Goal: Communication & Community: Answer question/provide support

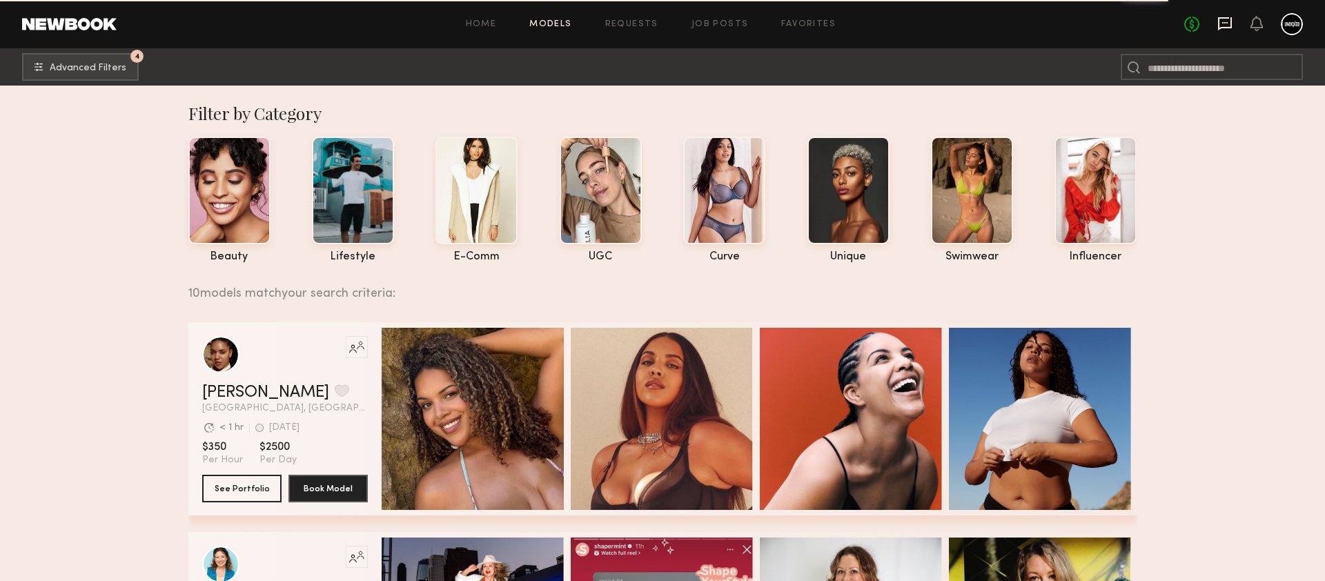
click at [1221, 27] on icon at bounding box center [1225, 23] width 14 height 13
click at [1282, 28] on div at bounding box center [1292, 24] width 22 height 22
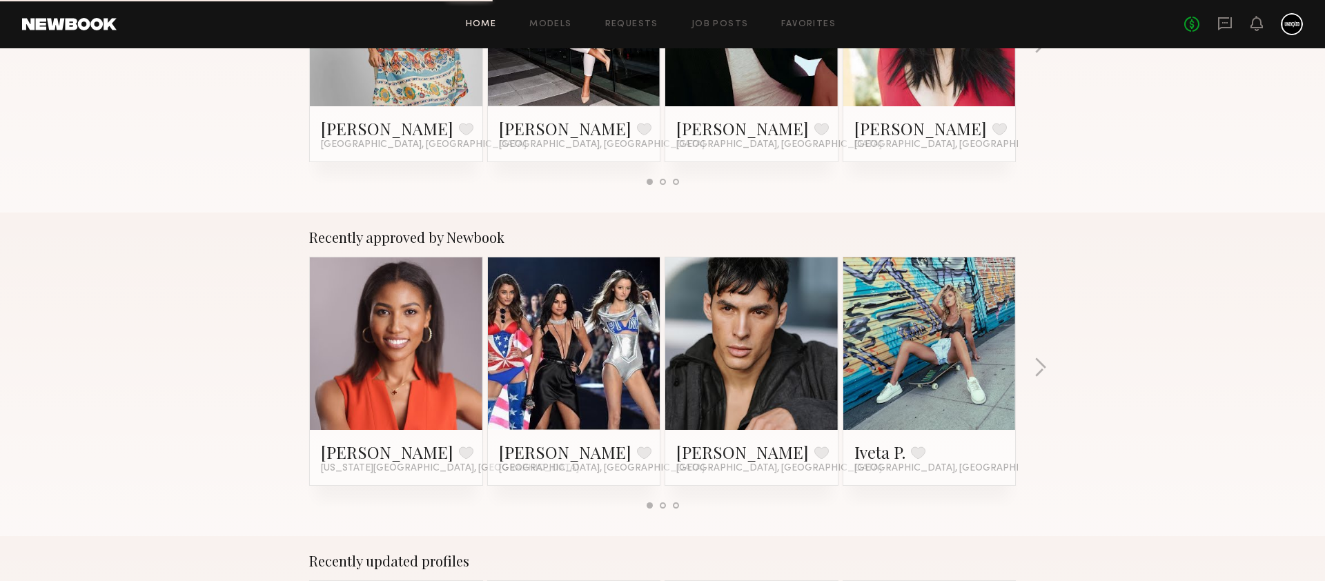
scroll to position [997, 0]
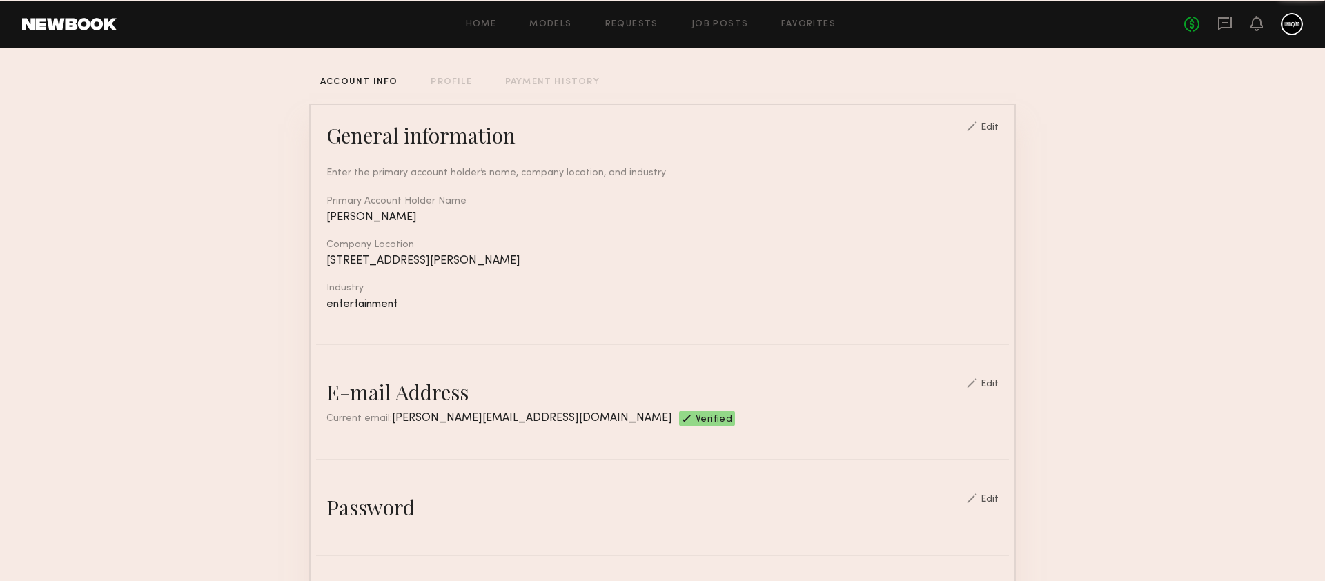
scroll to position [72, 0]
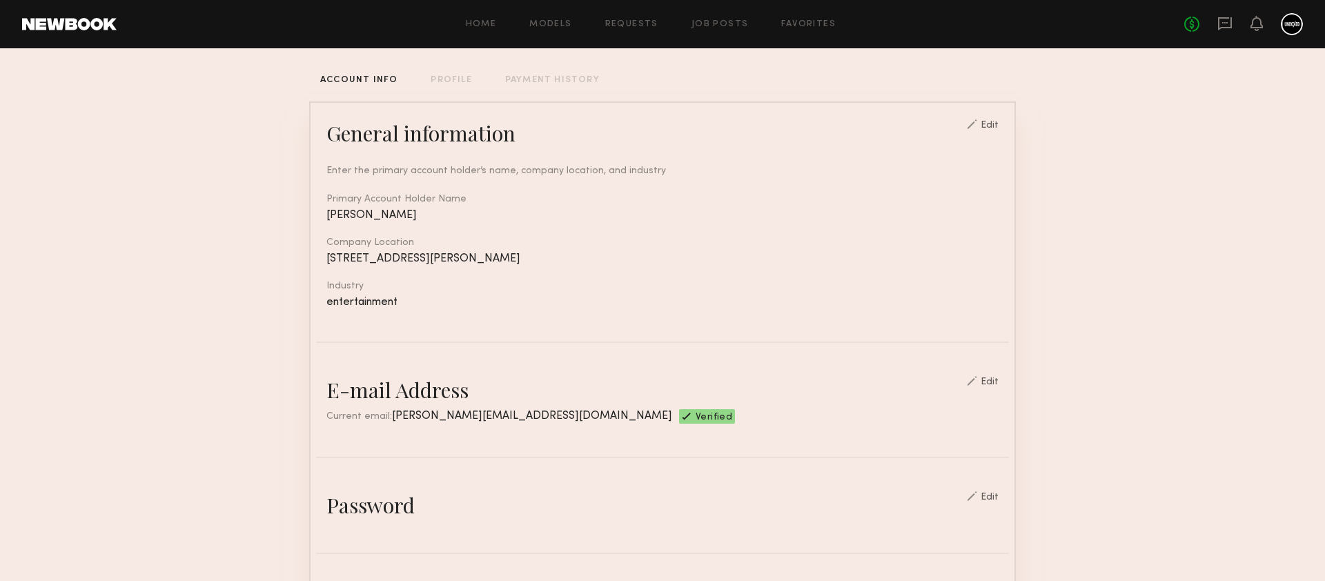
click at [999, 387] on div "Edit" at bounding box center [990, 382] width 18 height 10
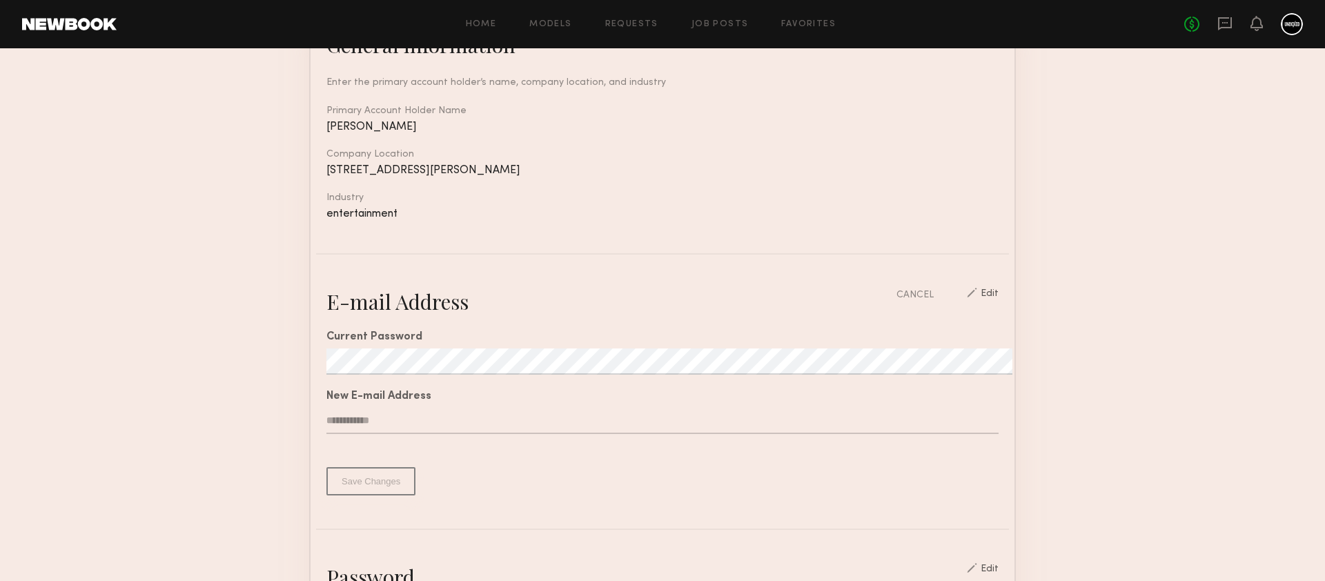
scroll to position [163, 0]
click at [543, 429] on input "text" at bounding box center [662, 419] width 672 height 26
click at [536, 432] on input "text" at bounding box center [662, 419] width 672 height 26
drag, startPoint x: 468, startPoint y: 444, endPoint x: 223, endPoint y: 413, distance: 247.0
click at [326, 413] on input "**********" at bounding box center [662, 419] width 672 height 26
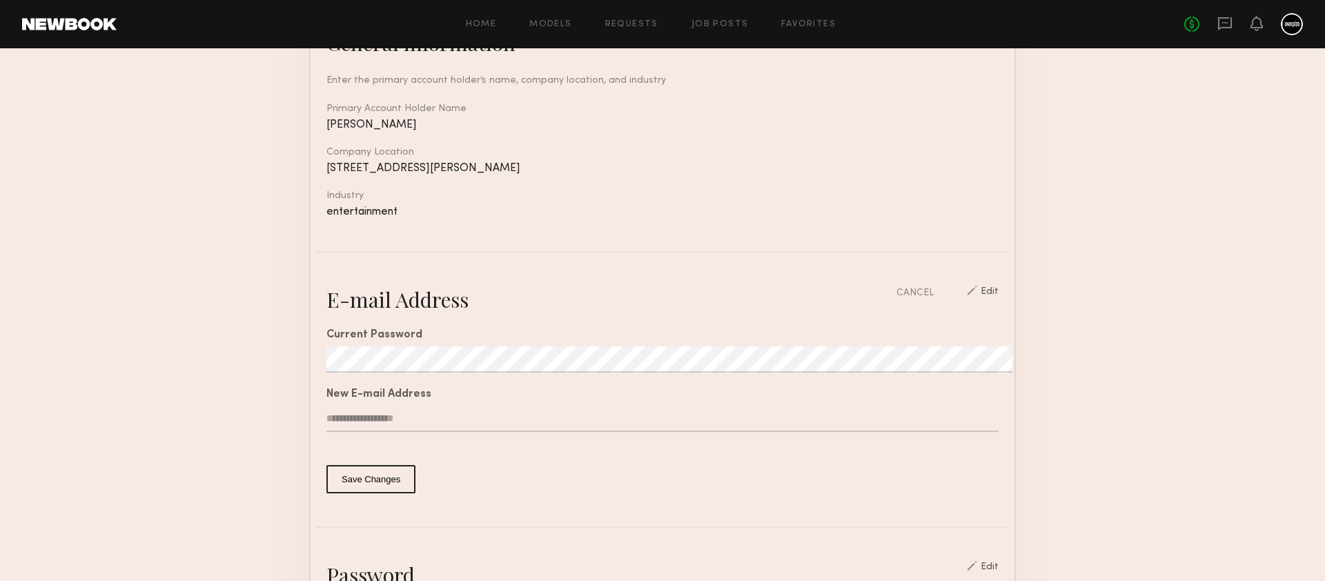
click at [355, 493] on button "Save Changes" at bounding box center [370, 479] width 89 height 28
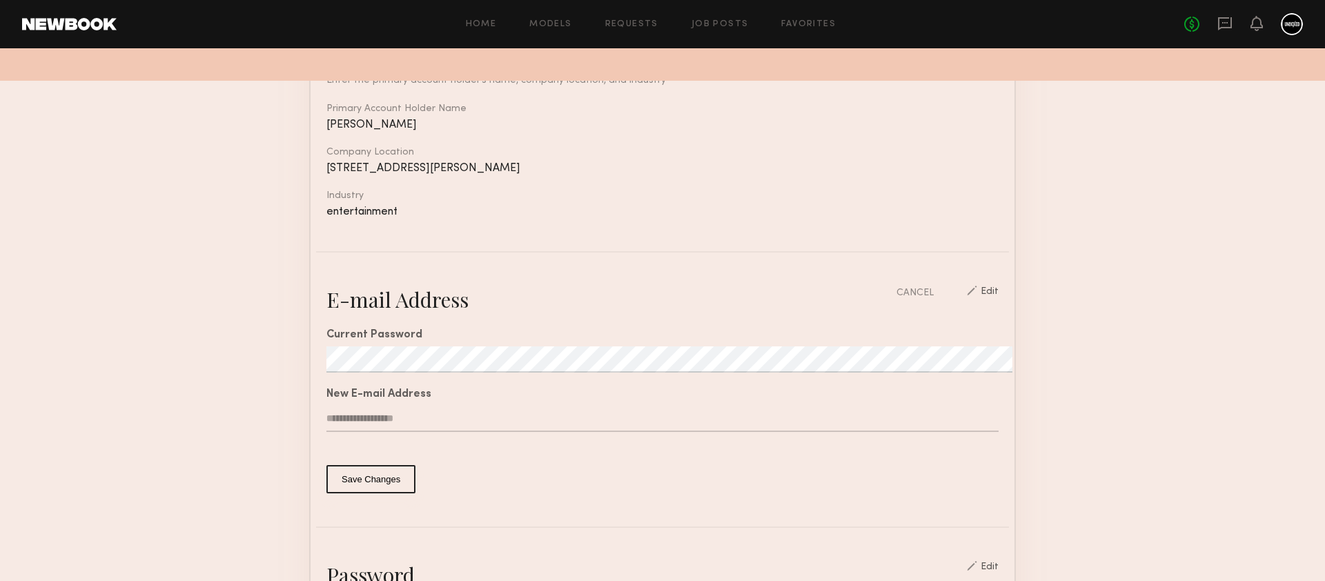
drag, startPoint x: 435, startPoint y: 442, endPoint x: 346, endPoint y: 442, distance: 88.3
click at [346, 432] on input "**********" at bounding box center [662, 419] width 672 height 26
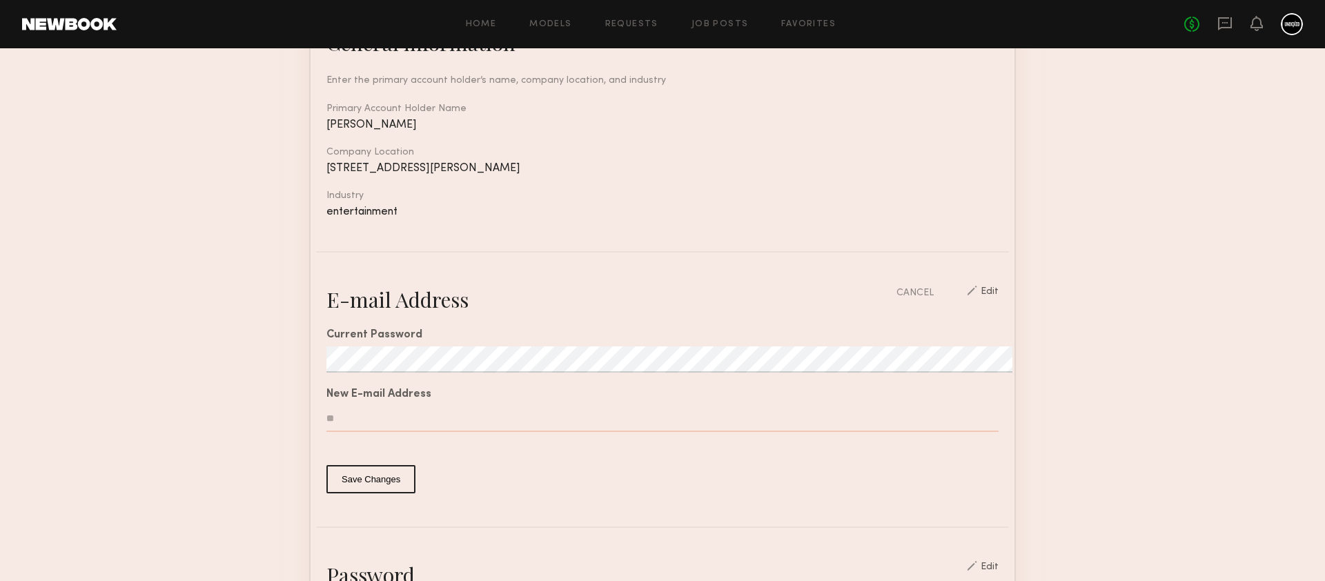
type input "*"
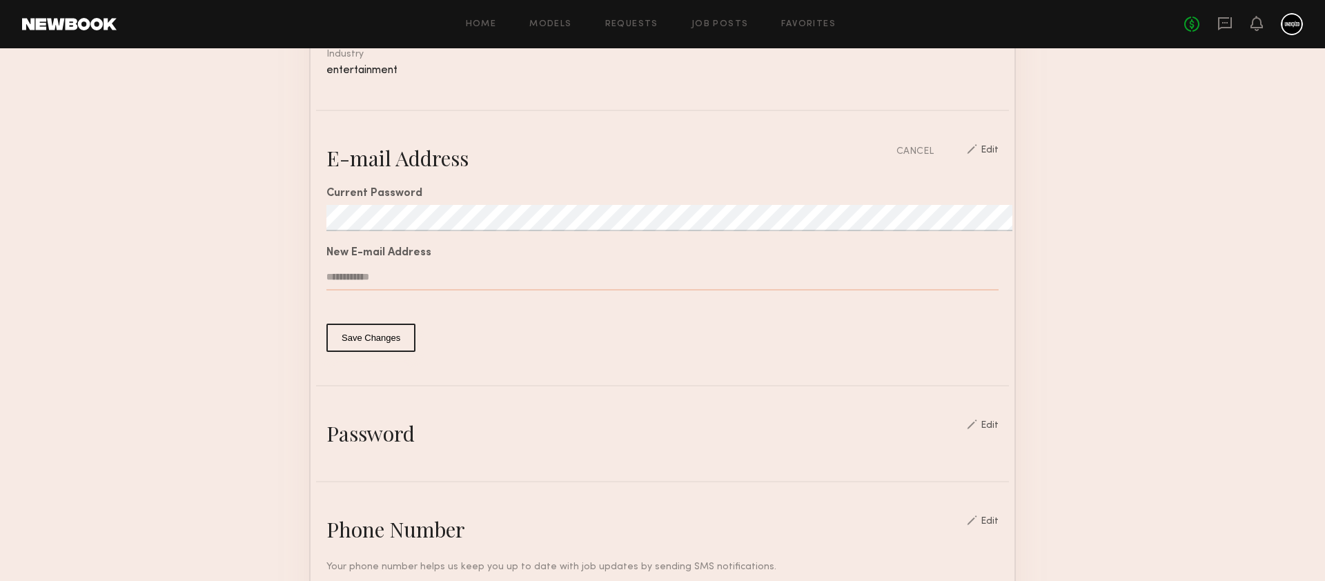
scroll to position [297, 0]
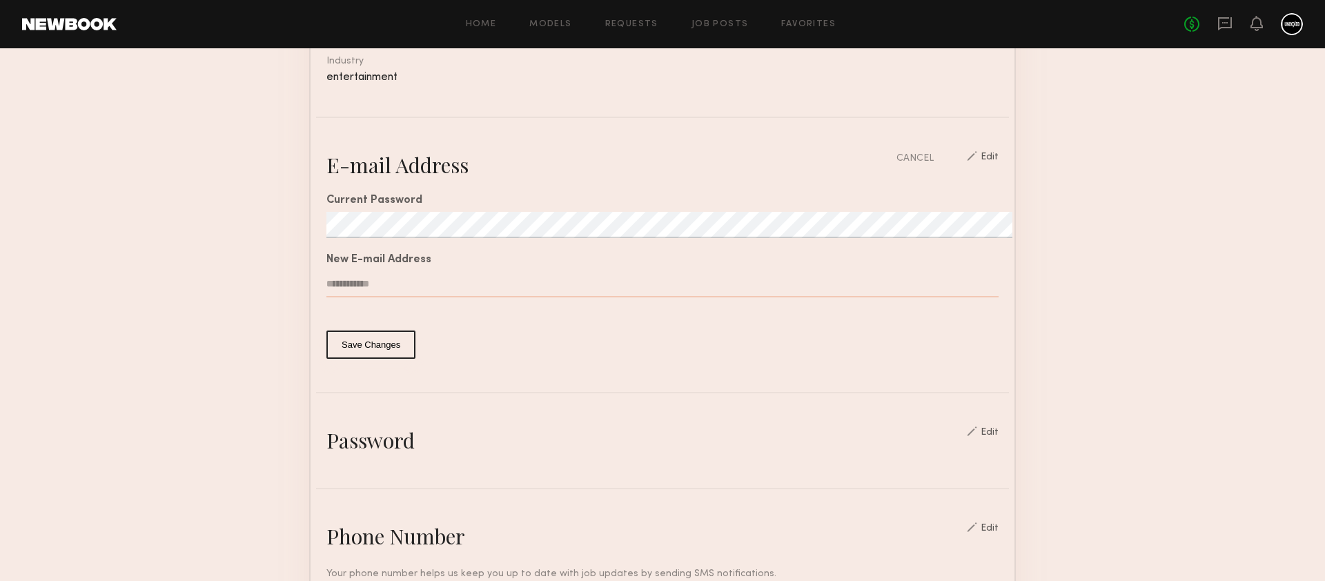
click at [541, 297] on input "text" at bounding box center [662, 284] width 672 height 26
type input "**********"
click at [342, 359] on button "Save Changes" at bounding box center [370, 345] width 89 height 28
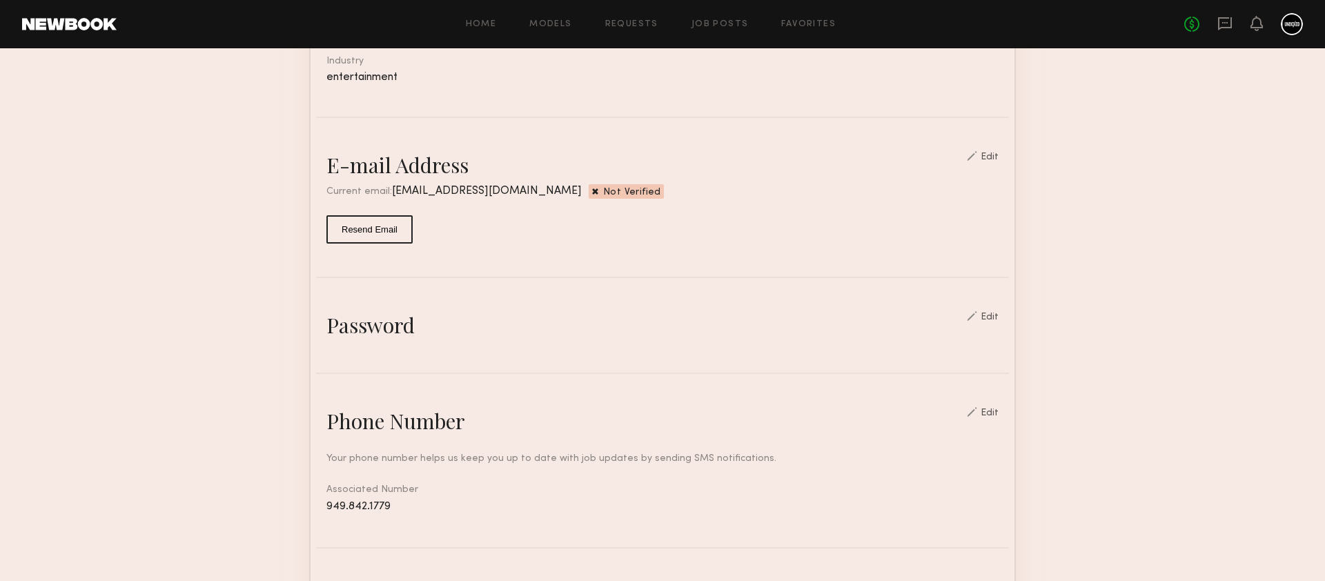
click at [521, 199] on div "Current email: [EMAIL_ADDRESS][DOMAIN_NAME] Not Verified" at bounding box center [662, 191] width 672 height 14
click at [999, 162] on div "Edit" at bounding box center [990, 158] width 18 height 10
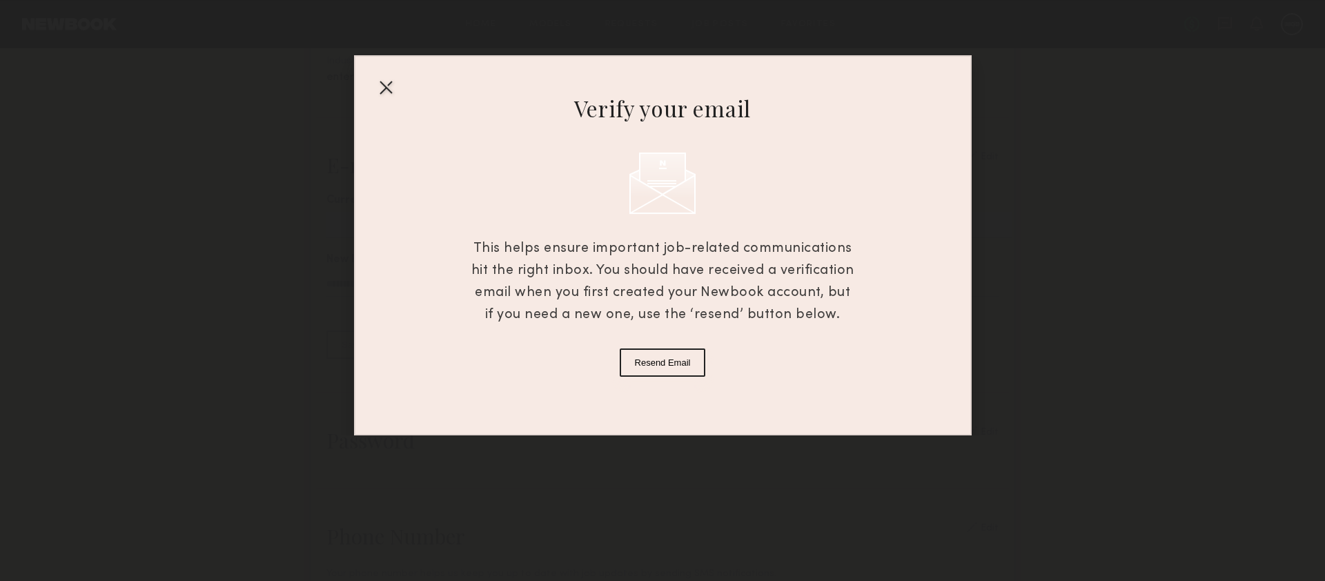
click at [386, 77] on div at bounding box center [386, 87] width 22 height 22
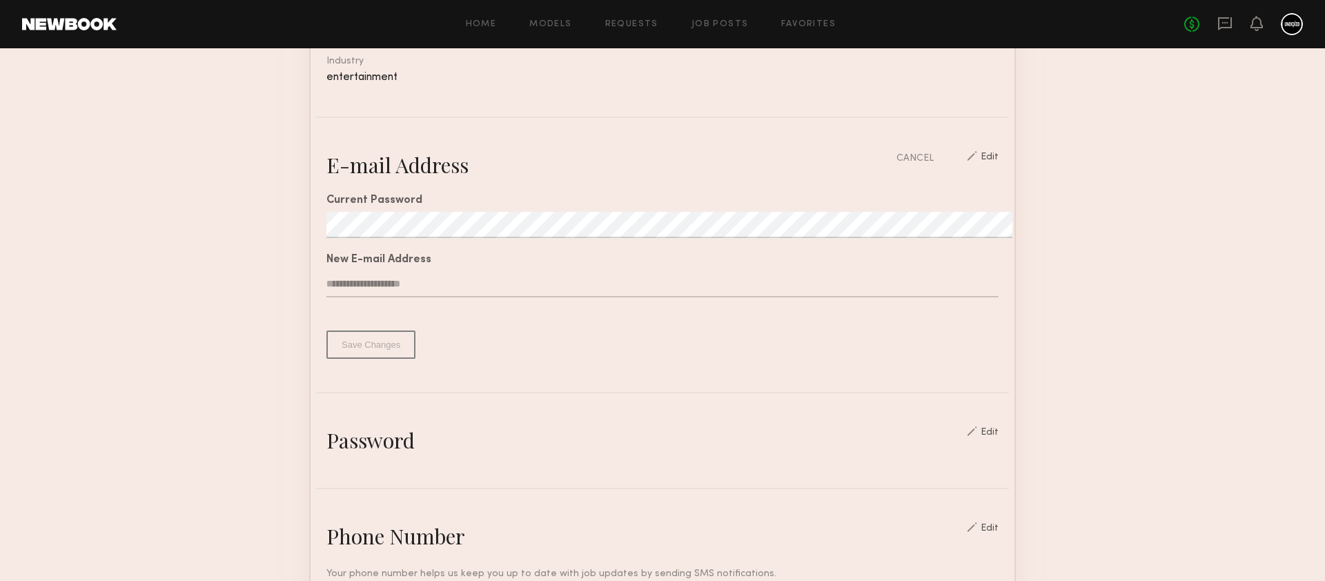
click at [977, 161] on div at bounding box center [972, 156] width 10 height 10
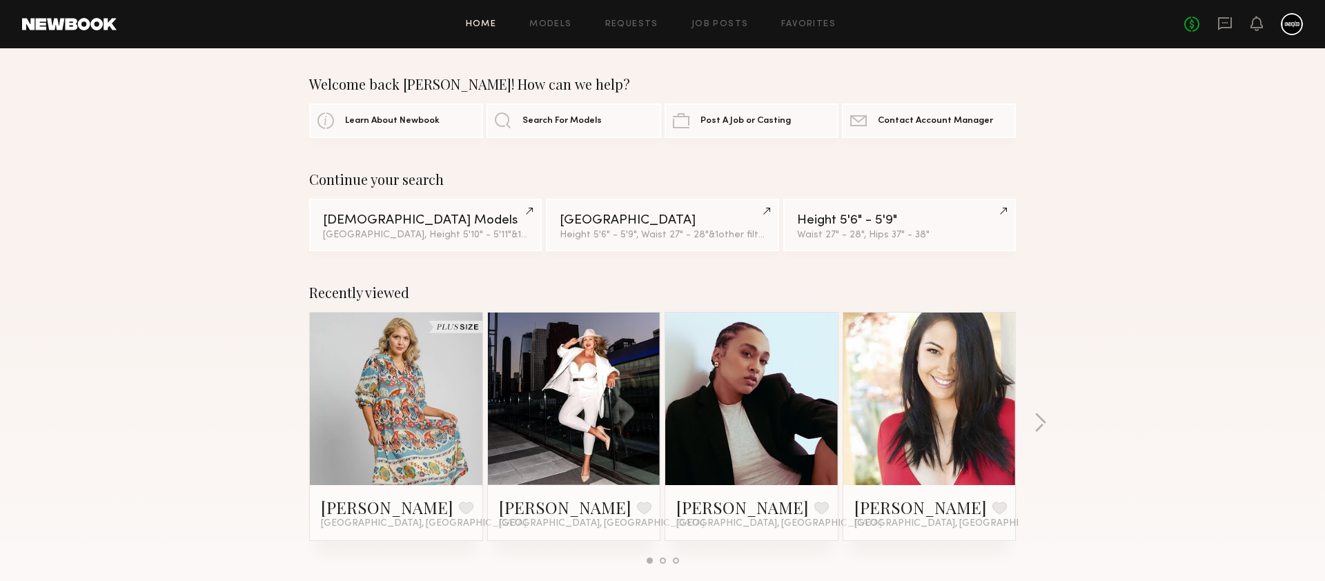
click at [1228, 35] on div "No fees up to $5,000" at bounding box center [1243, 24] width 119 height 22
click at [1287, 19] on div at bounding box center [1292, 24] width 22 height 22
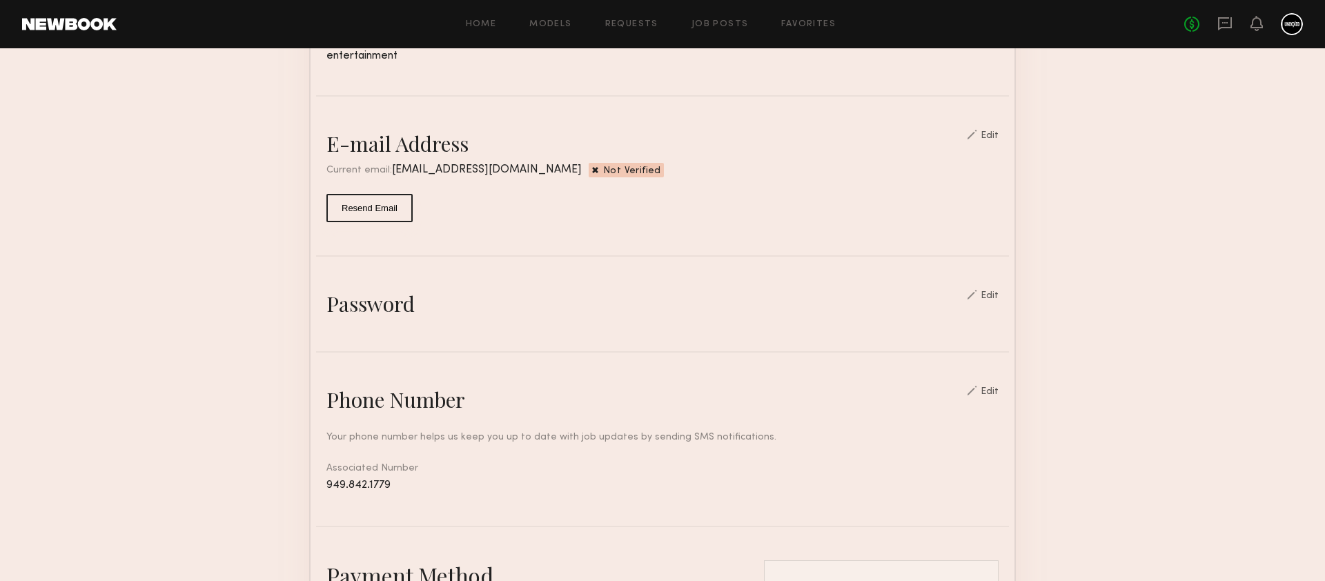
scroll to position [781, 0]
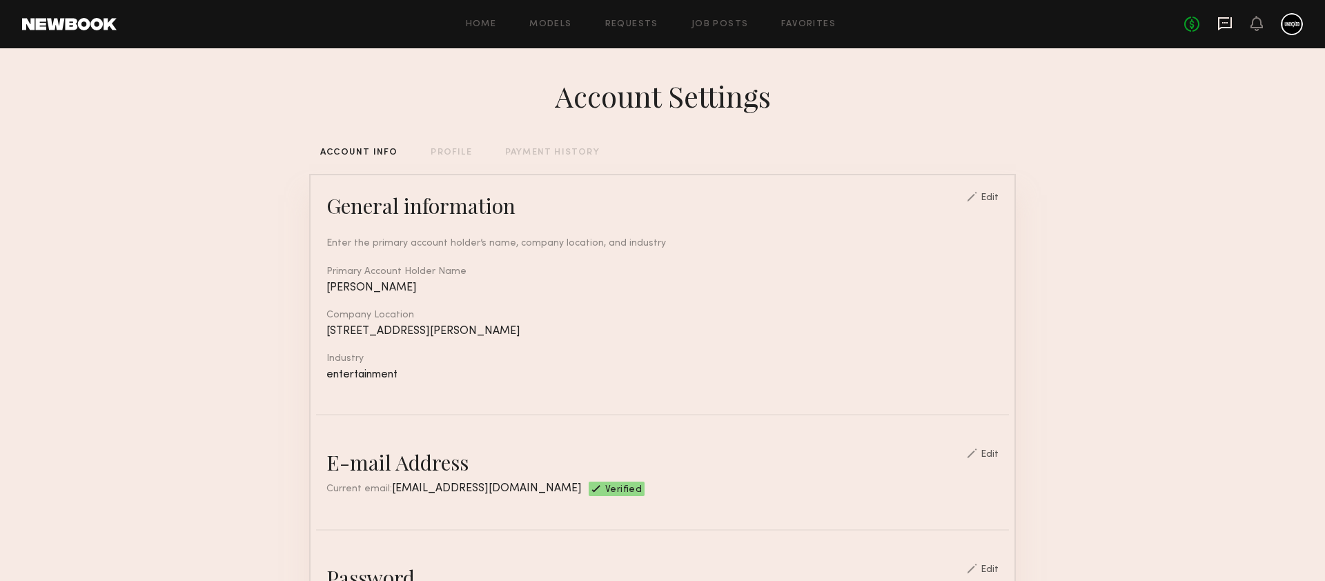
click at [1224, 17] on icon at bounding box center [1224, 23] width 15 height 15
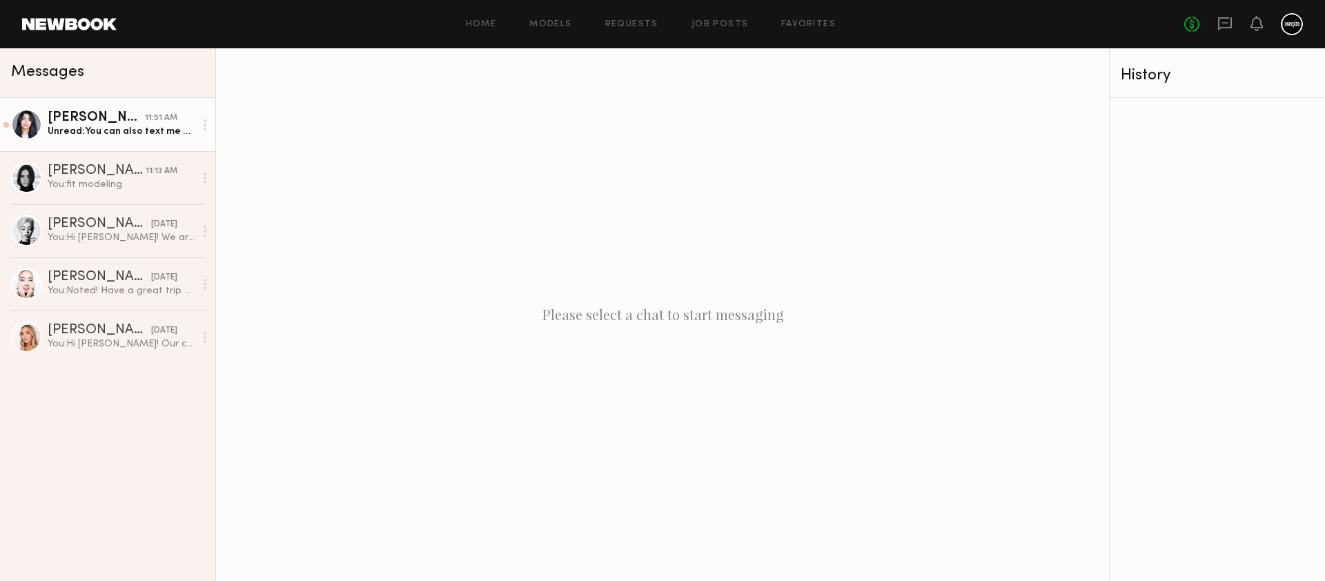
click at [94, 124] on div "Fifi K." at bounding box center [96, 118] width 97 height 14
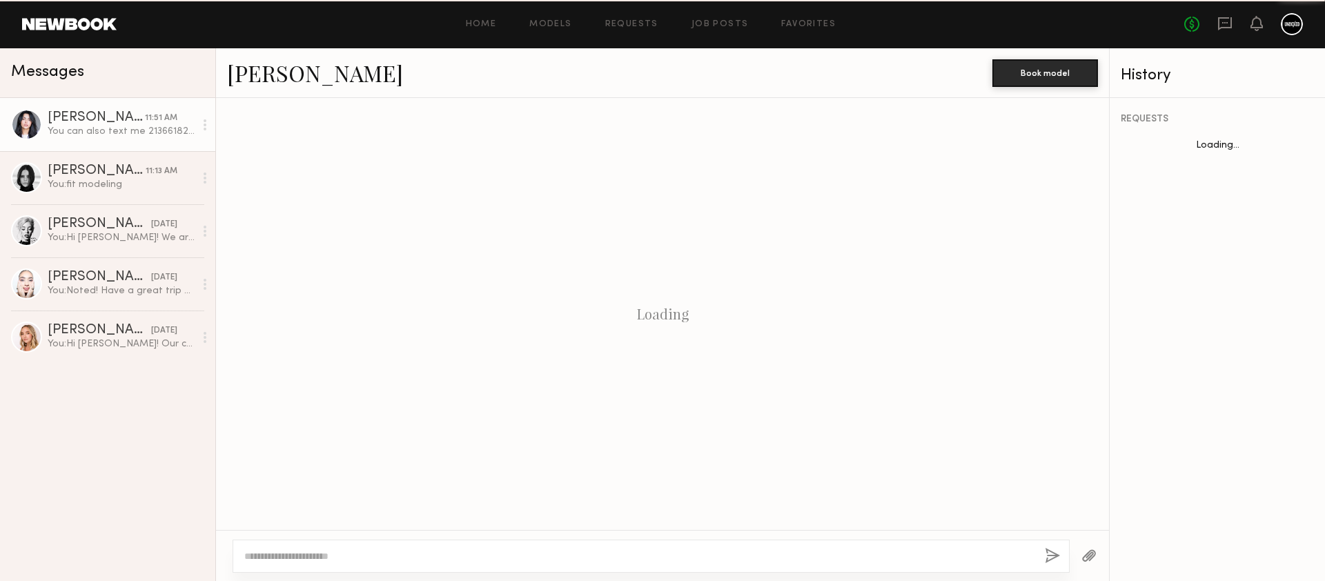
scroll to position [625, 0]
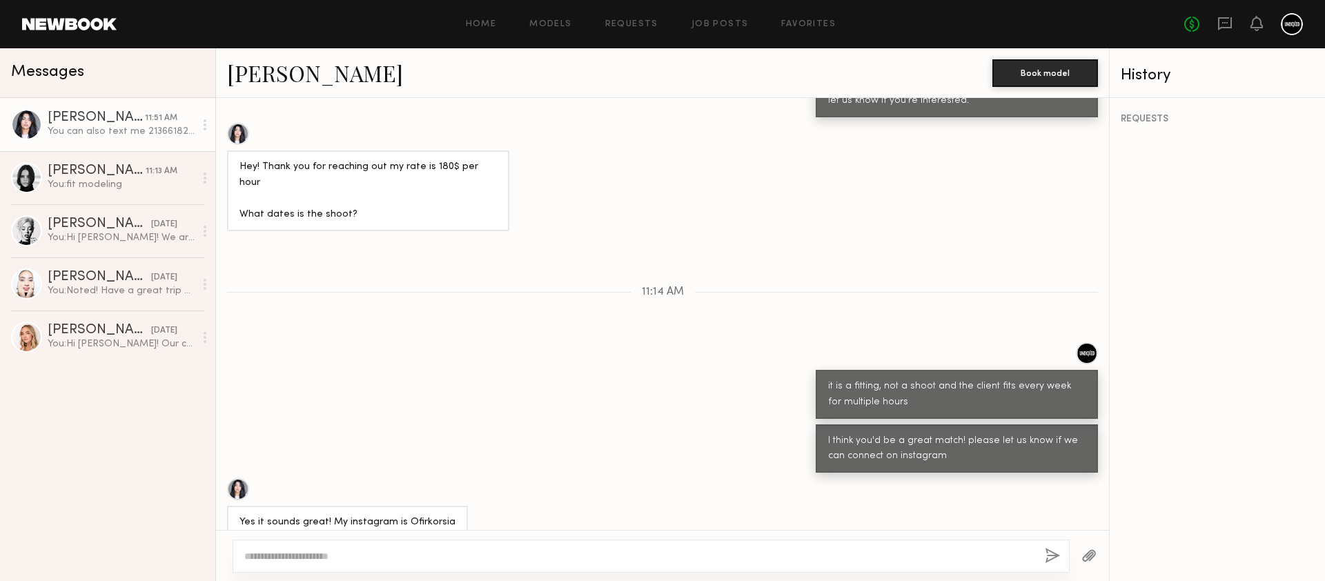
click at [509, 342] on div "it is a fitting, not a shoot and the client fits every week for multiple hours" at bounding box center [662, 380] width 893 height 77
